Goal: Task Accomplishment & Management: Manage account settings

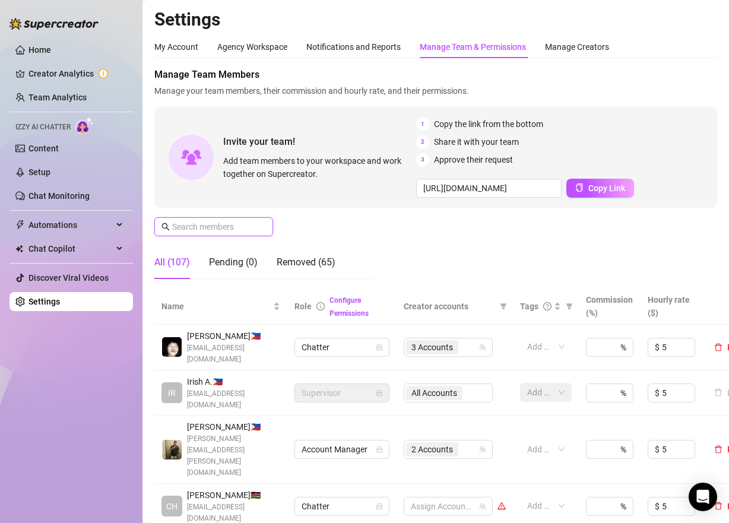
click at [229, 224] on input "text" at bounding box center [214, 226] width 84 height 13
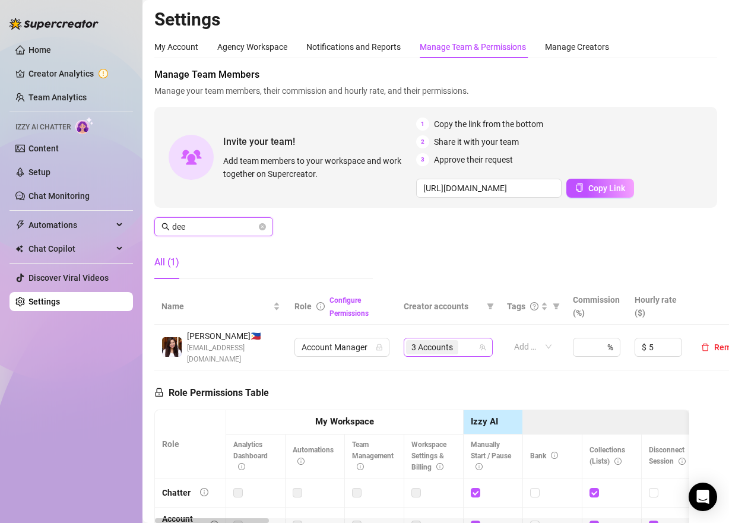
click at [464, 344] on div "3 Accounts" at bounding box center [442, 347] width 72 height 17
type input "dee"
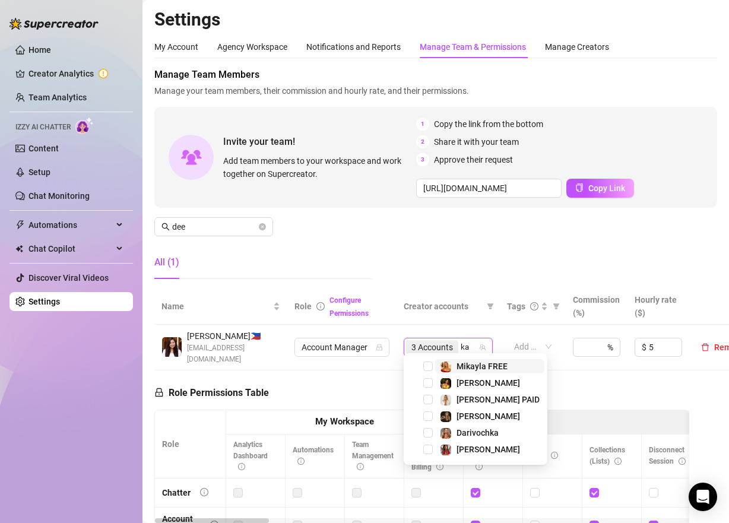
type input "kat"
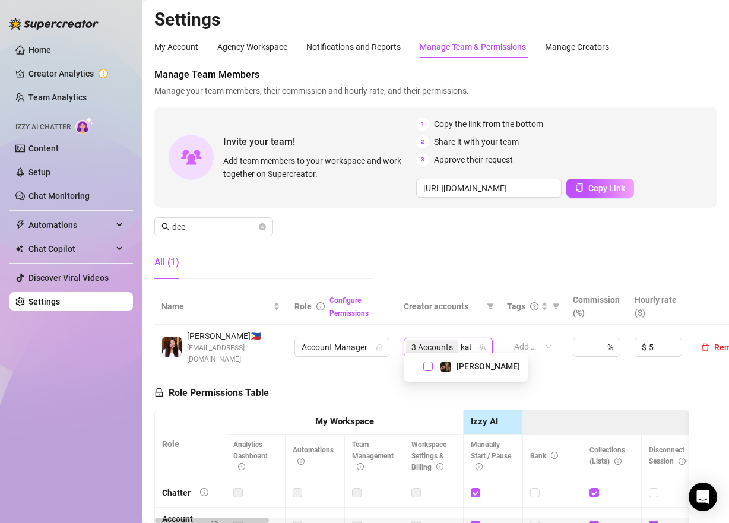
click at [427, 364] on span "Select tree node" at bounding box center [427, 365] width 9 height 9
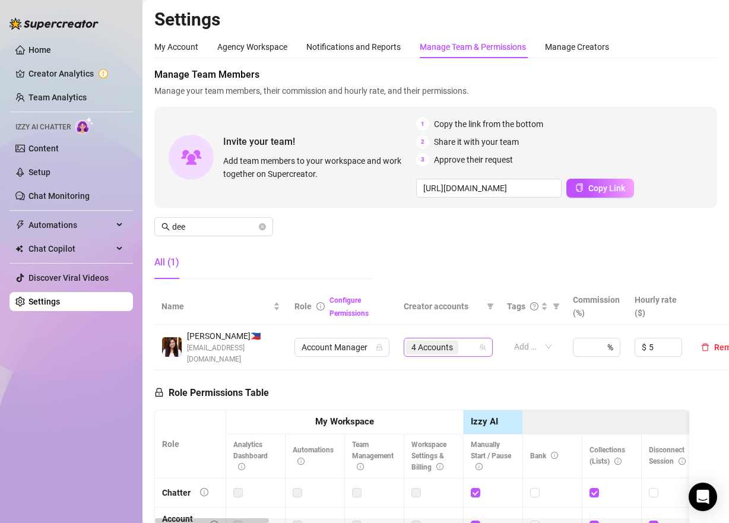
click at [468, 342] on div "4 Accounts" at bounding box center [442, 347] width 72 height 17
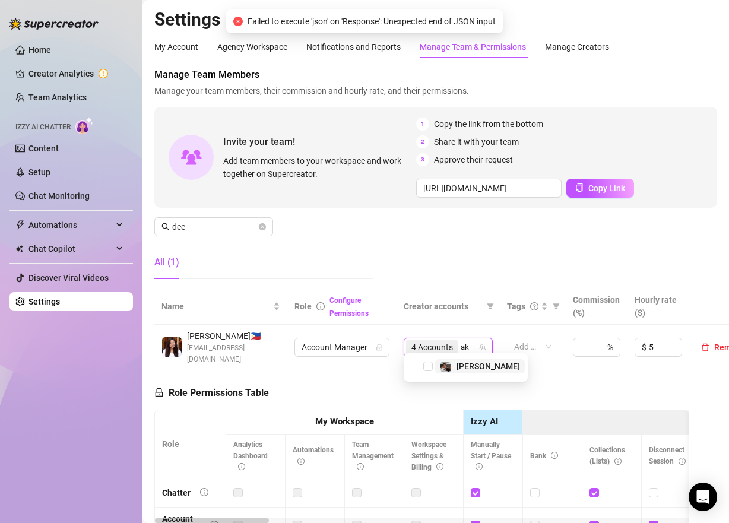
type input "a"
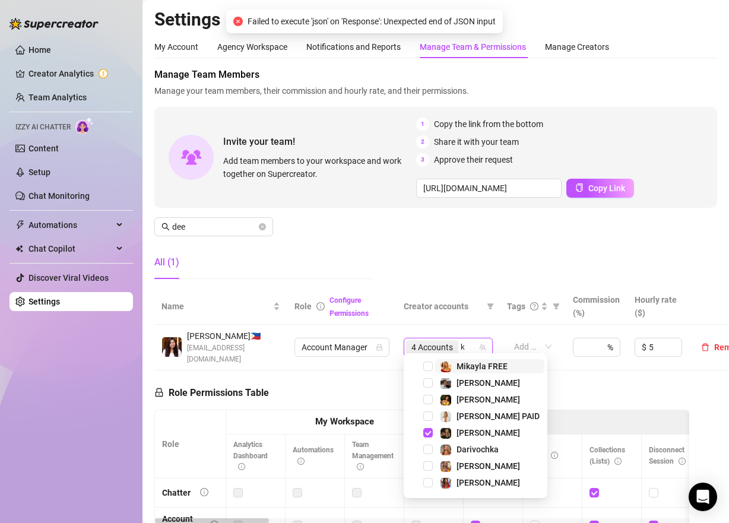
type input "ka"
